Goal: Navigation & Orientation: Find specific page/section

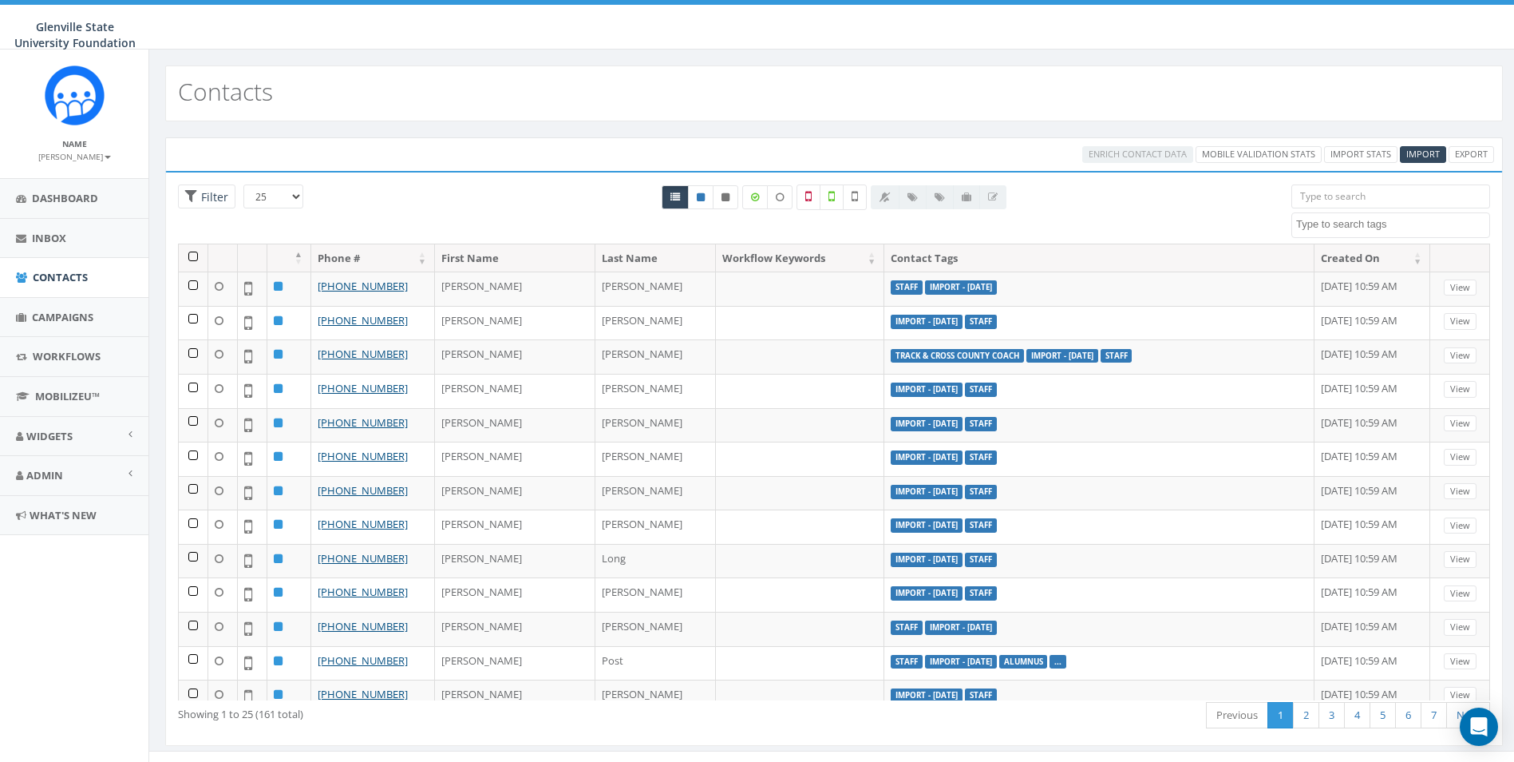
select select
click at [57, 481] on span "Admin" at bounding box center [44, 475] width 37 height 14
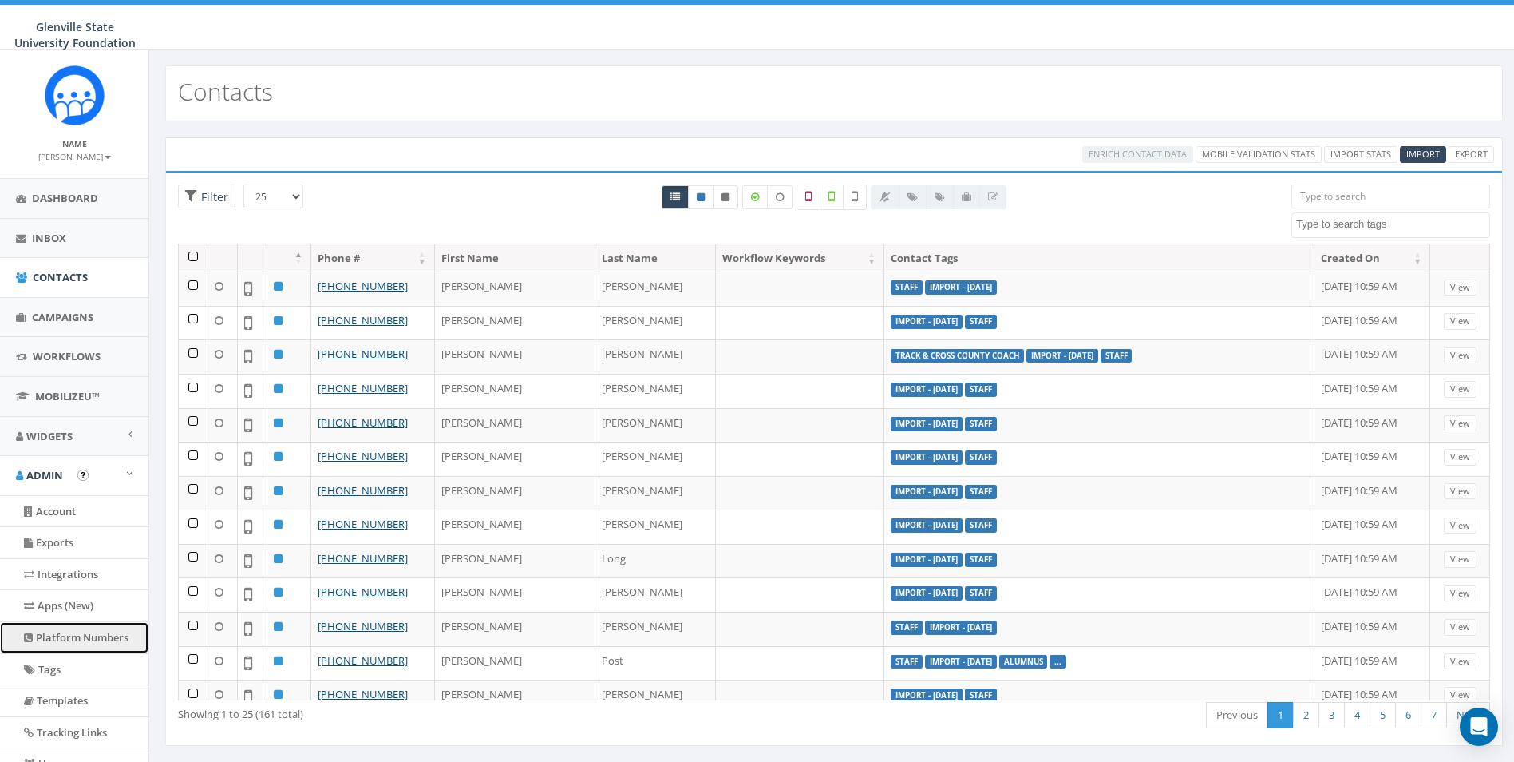
click at [112, 646] on link "Platform Numbers" at bounding box center [74, 637] width 148 height 31
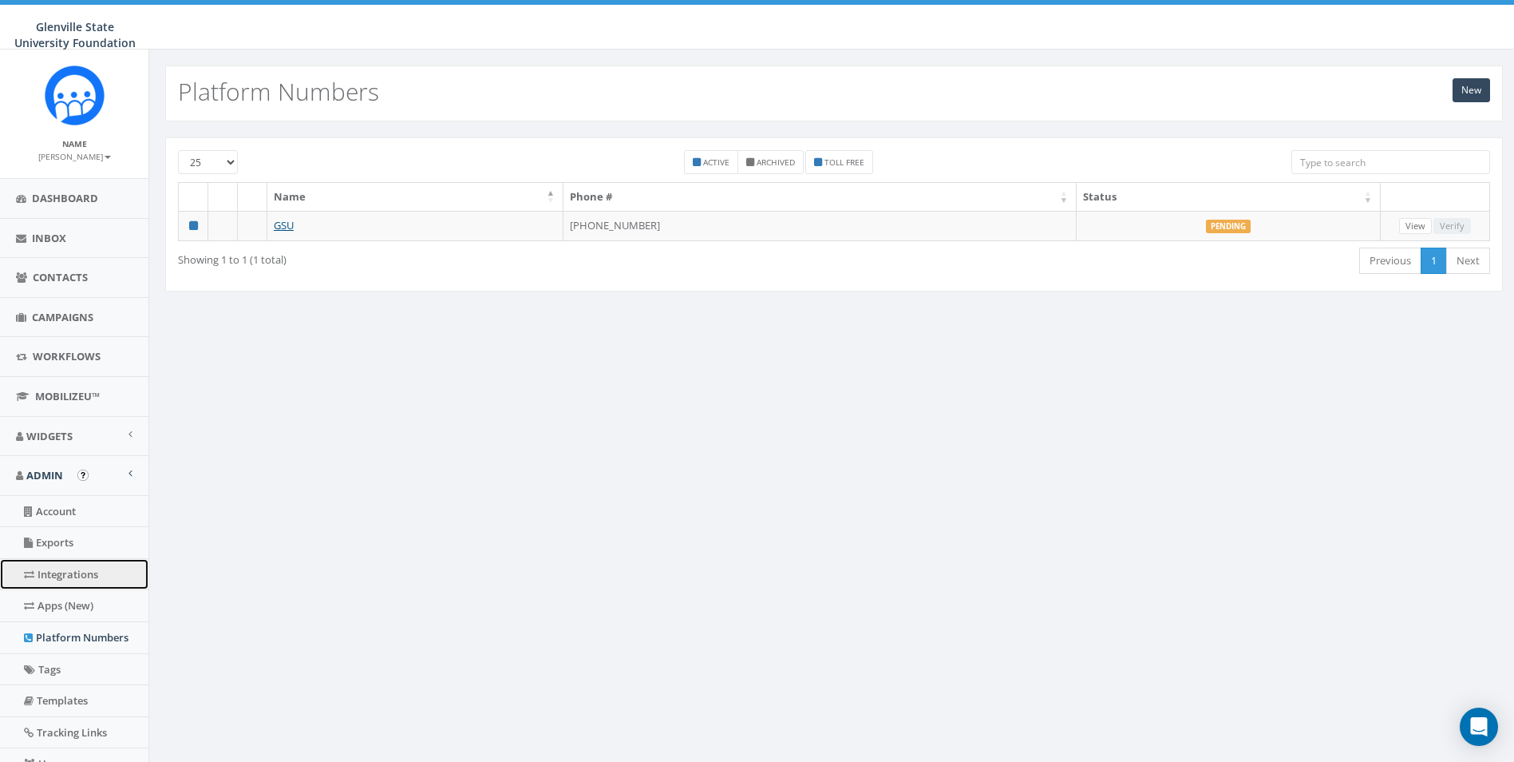
click at [88, 584] on link "Integrations" at bounding box center [74, 574] width 148 height 31
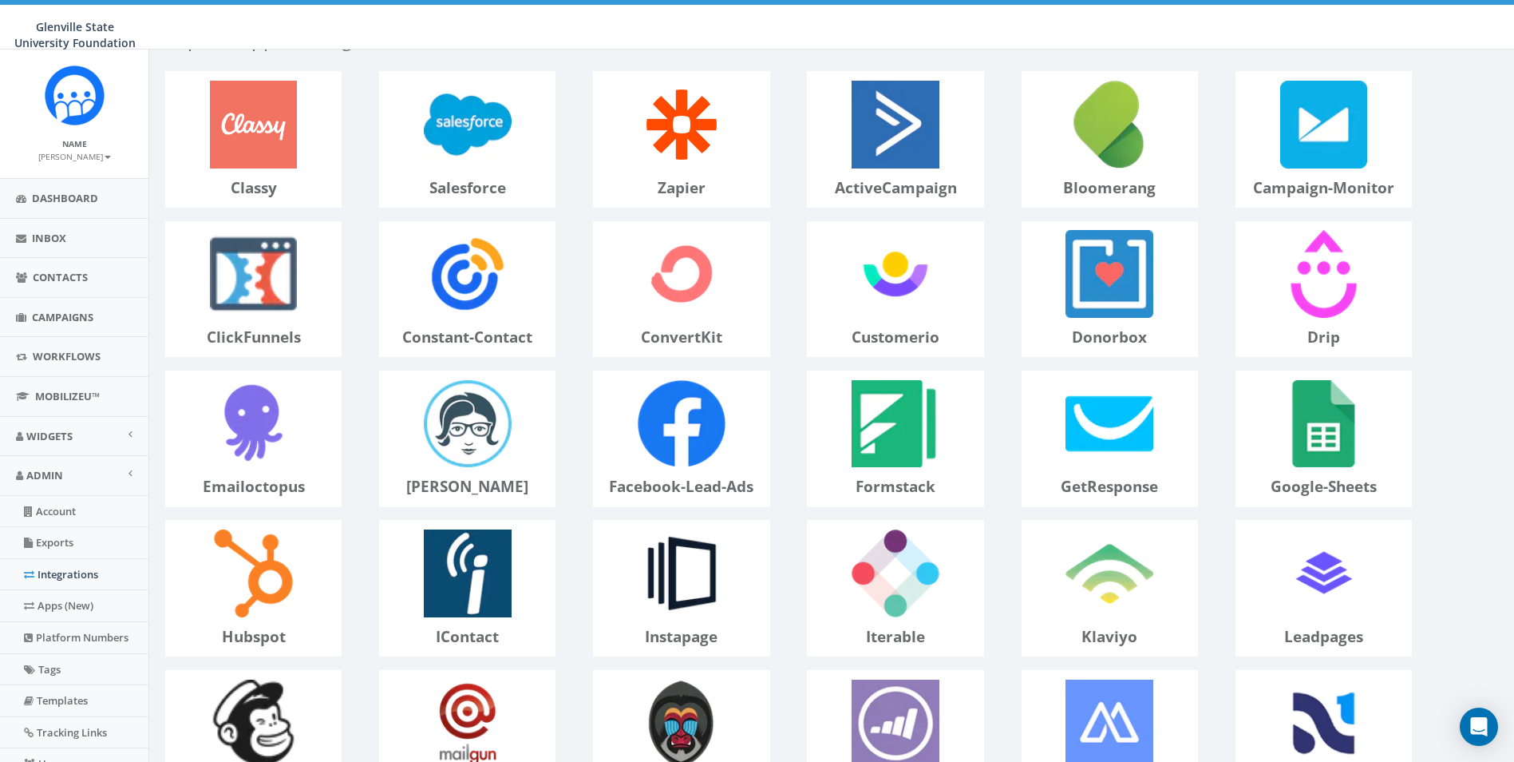
scroll to position [508, 0]
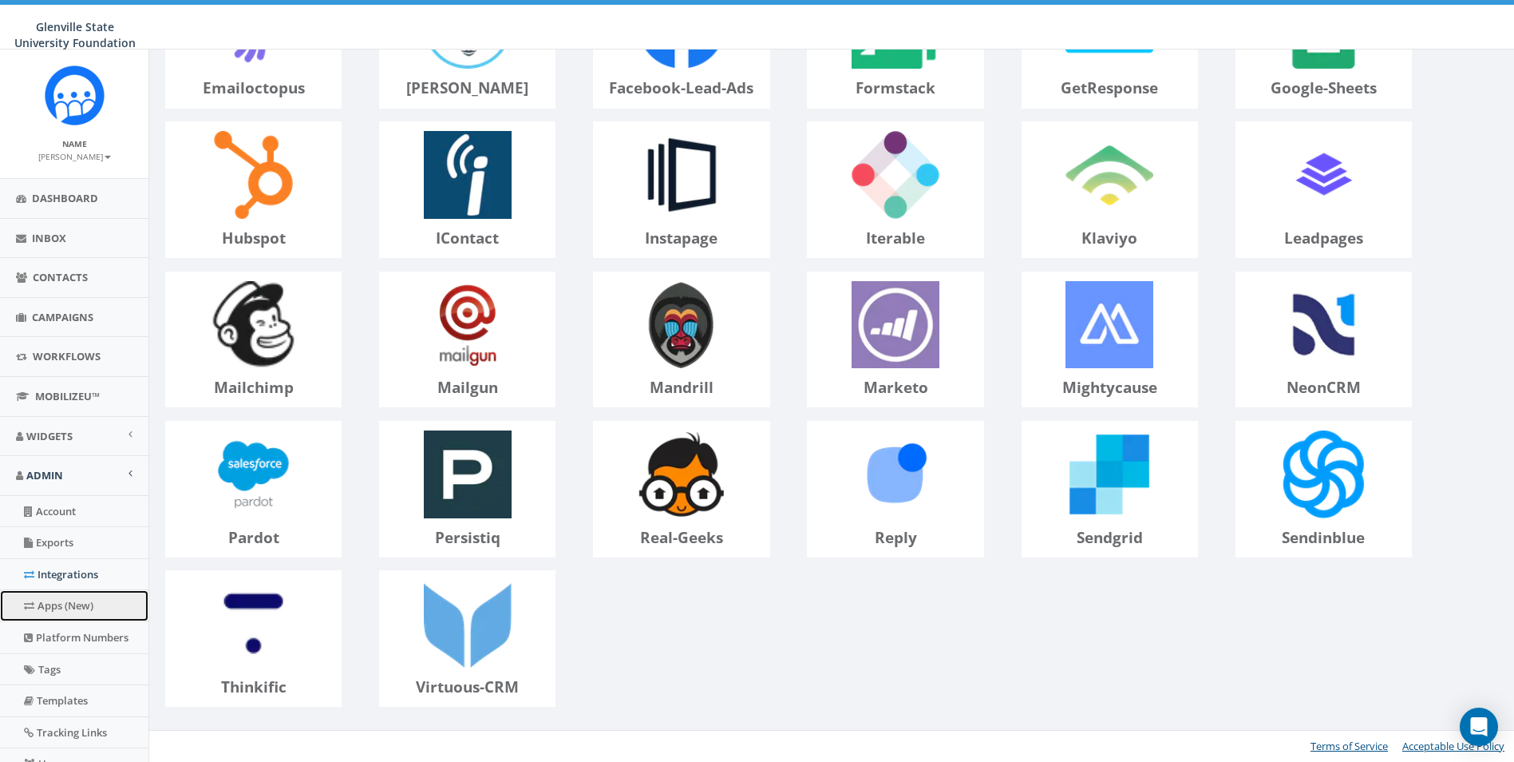
click at [63, 592] on link "Apps (New)" at bounding box center [74, 605] width 148 height 31
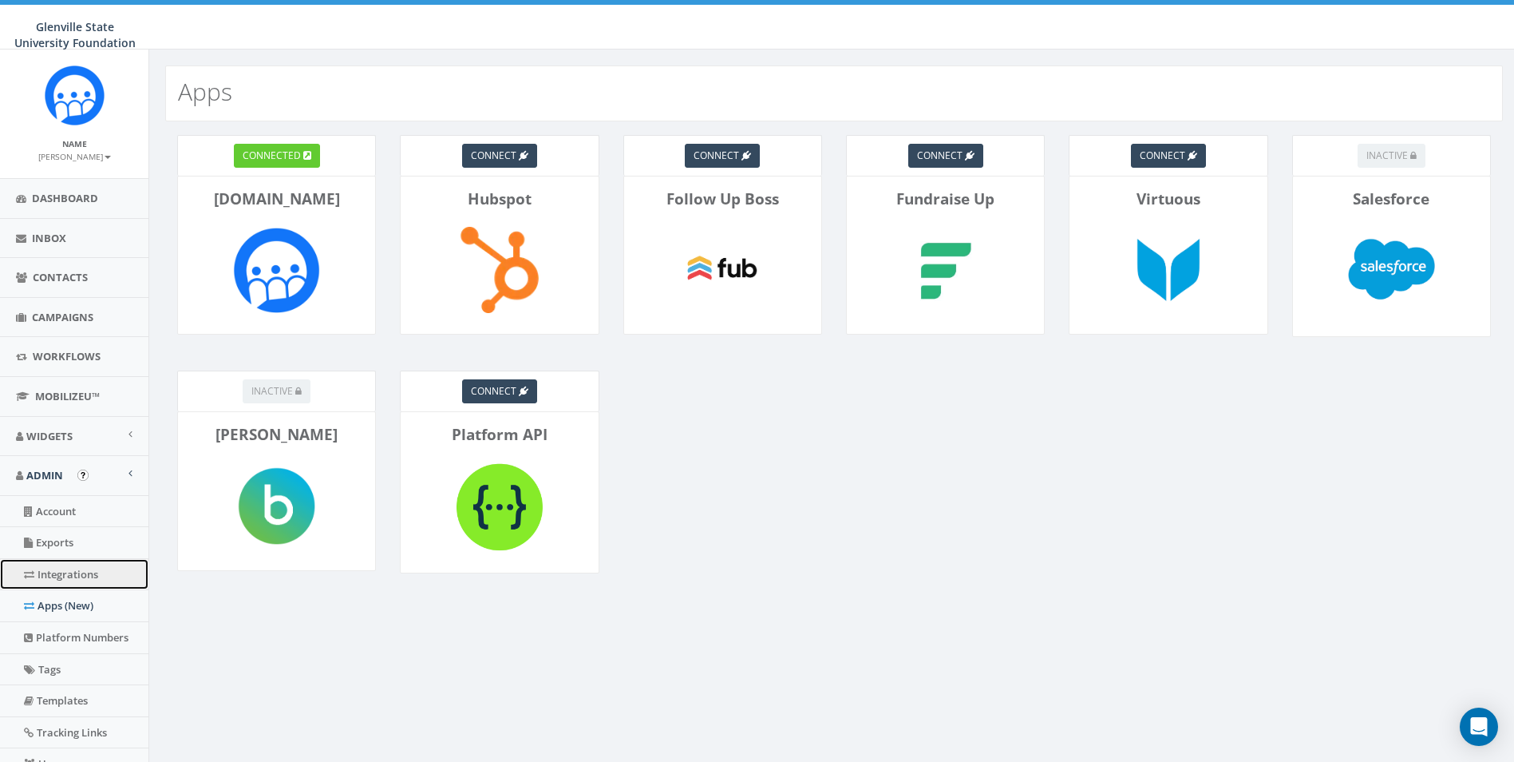
click at [60, 581] on link "Integrations" at bounding box center [74, 574] width 148 height 31
